Goal: Manage account settings

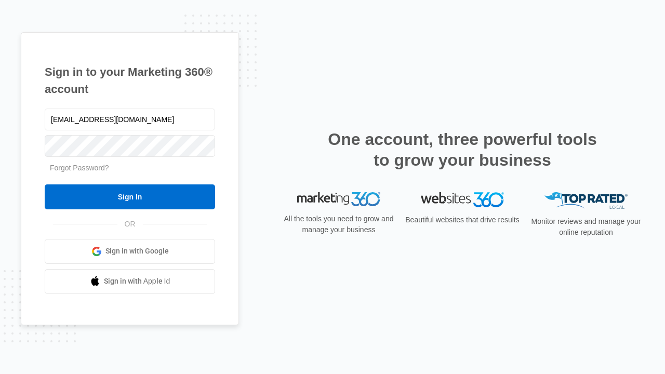
type input "dankie614@gmail.com"
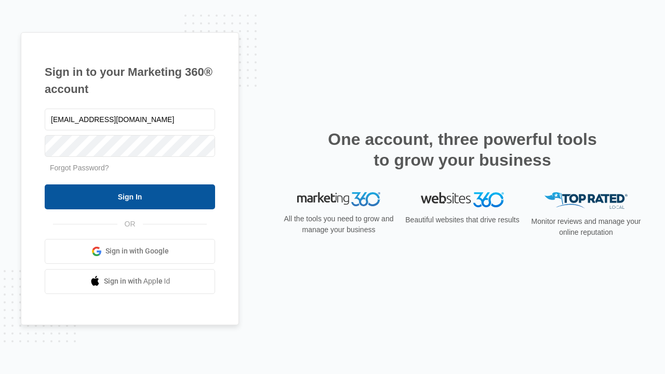
click at [130, 196] on input "Sign In" at bounding box center [130, 196] width 170 height 25
